Goal: Task Accomplishment & Management: Use online tool/utility

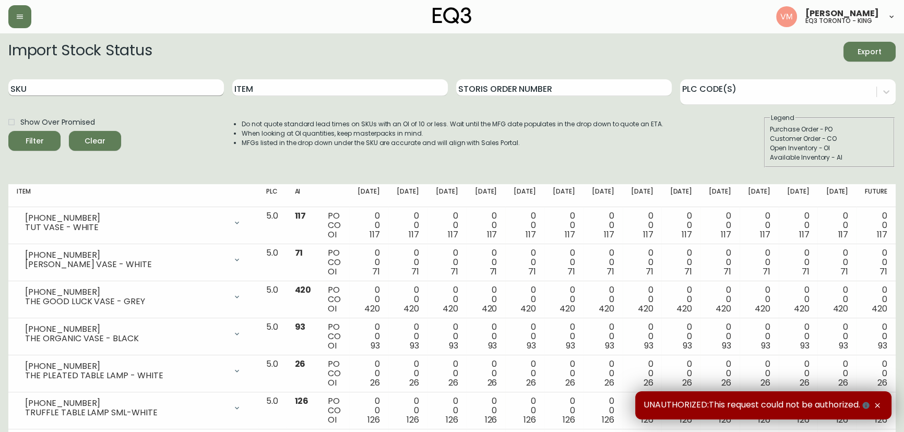
click at [44, 89] on input "SKU" at bounding box center [116, 87] width 216 height 17
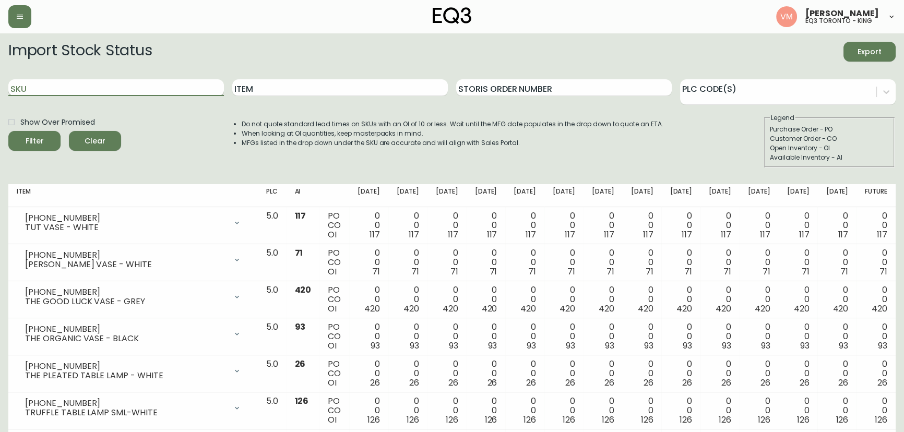
paste input "3020-750-16-A"
click at [8, 131] on button "Filter" at bounding box center [34, 141] width 52 height 20
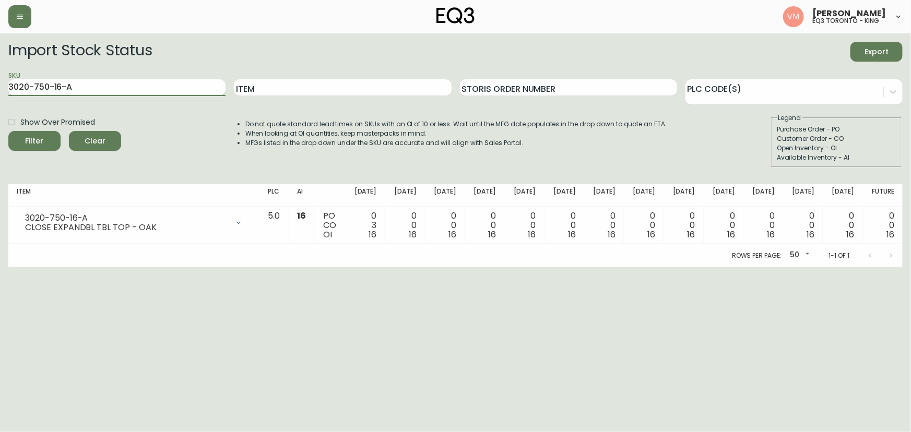
click at [81, 89] on input "3020-750-16-A" at bounding box center [116, 87] width 217 height 17
type input "3"
paste input "[PHONE_NUMBER]"
click at [8, 131] on button "Filter" at bounding box center [34, 141] width 52 height 20
type input "3"
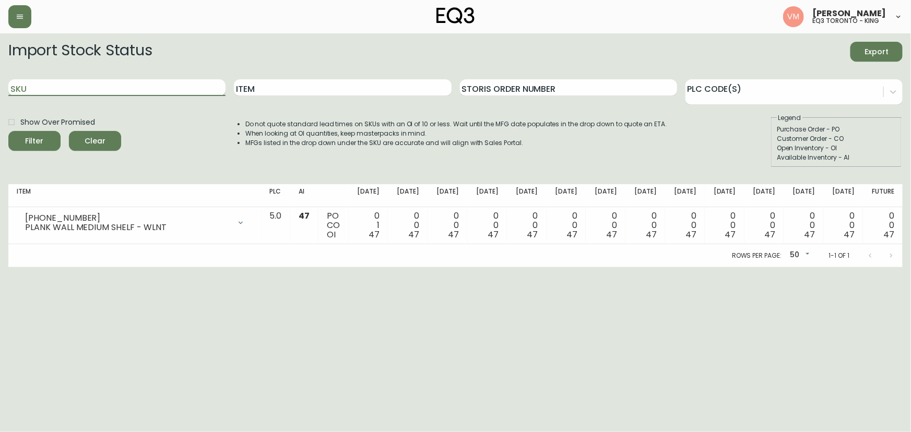
paste input "3020-629-13-B"
type input "3020-629-13-B"
click at [8, 131] on button "Filter" at bounding box center [34, 141] width 52 height 20
